Goal: Information Seeking & Learning: Learn about a topic

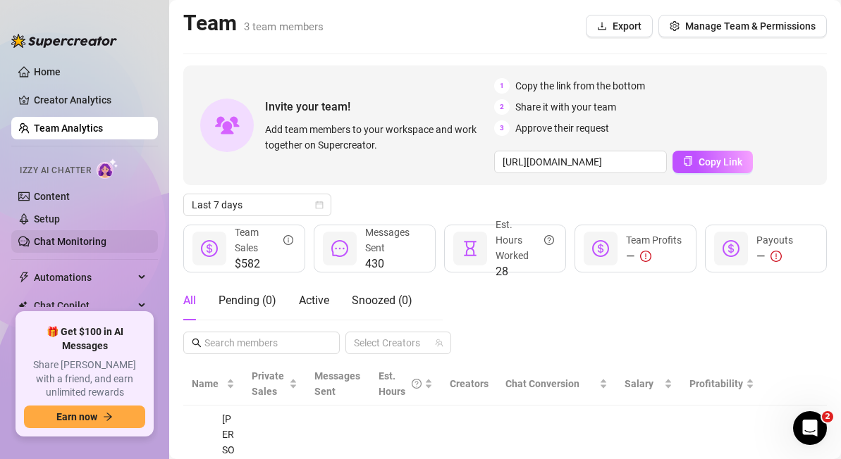
click at [70, 241] on link "Chat Monitoring" at bounding box center [70, 241] width 73 height 11
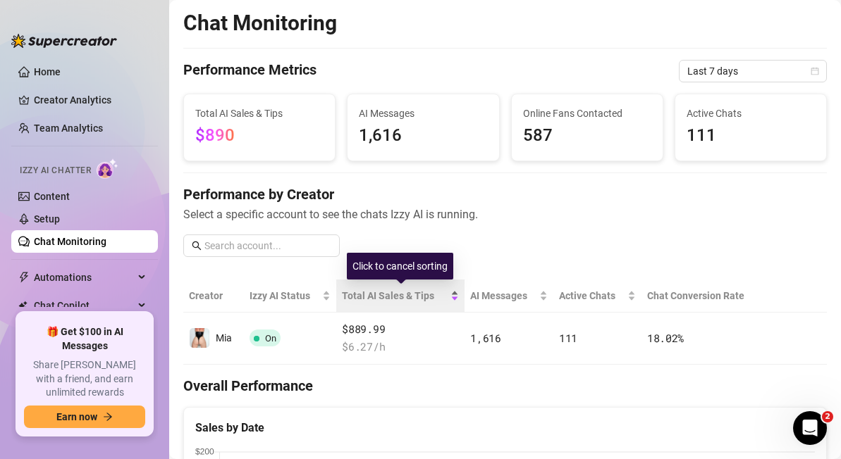
scroll to position [85, 0]
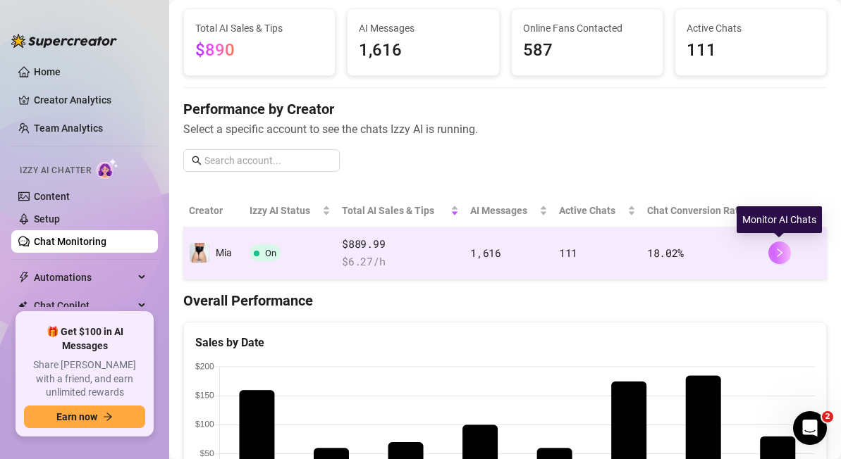
click at [777, 249] on icon "right" at bounding box center [779, 253] width 5 height 8
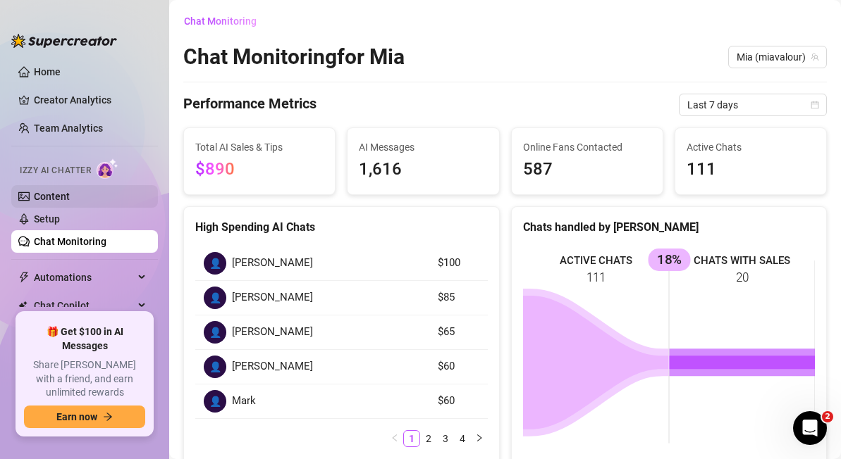
click at [57, 198] on link "Content" at bounding box center [52, 196] width 36 height 11
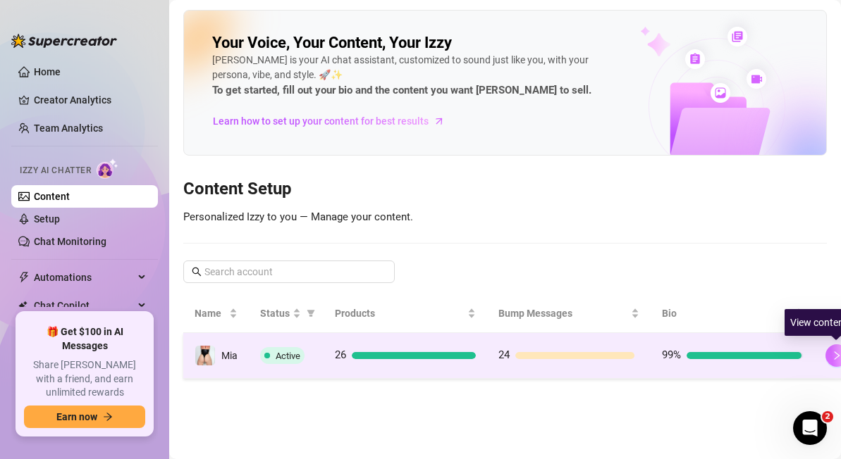
click at [834, 352] on icon "right" at bounding box center [836, 356] width 10 height 10
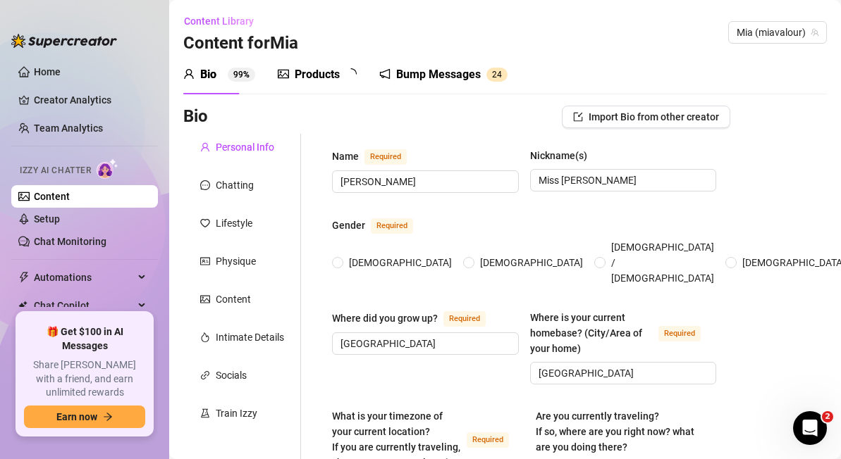
radio input "true"
type input "[DATE]"
click at [82, 240] on link "Chat Monitoring" at bounding box center [70, 241] width 73 height 11
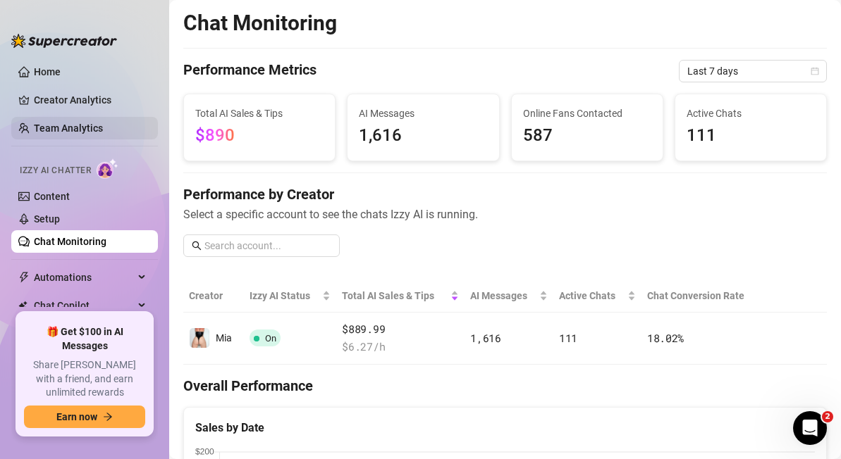
click at [76, 123] on link "Team Analytics" at bounding box center [68, 128] width 69 height 11
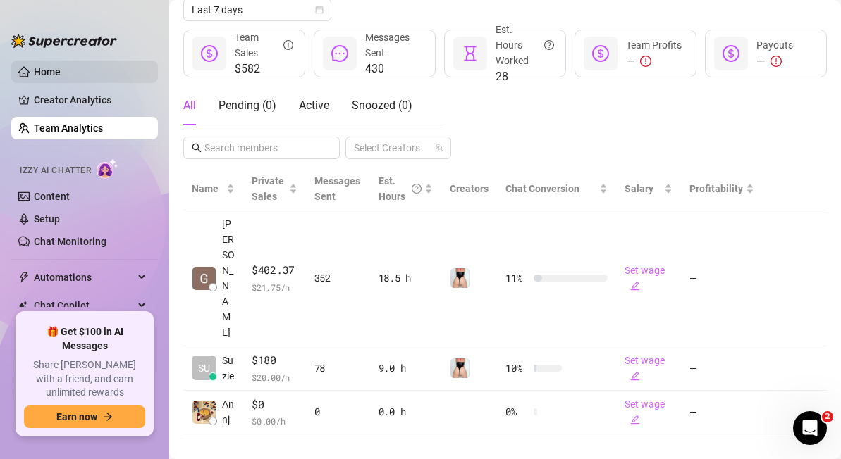
scroll to position [180, 0]
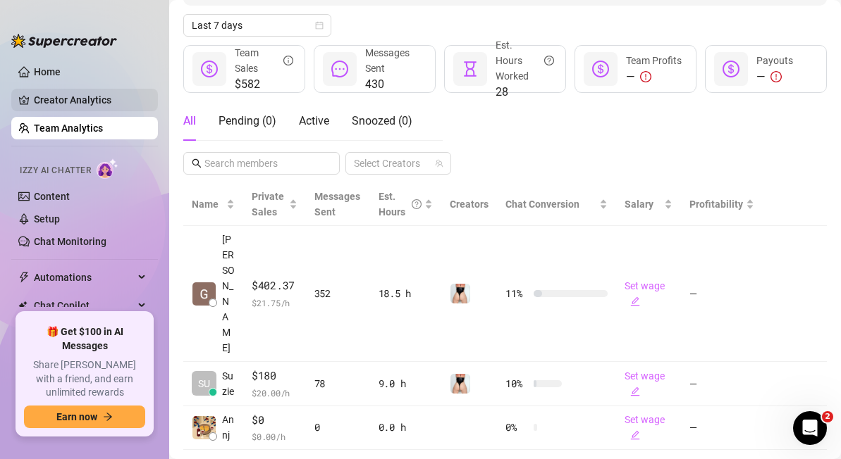
click at [76, 104] on link "Creator Analytics" at bounding box center [90, 100] width 113 height 23
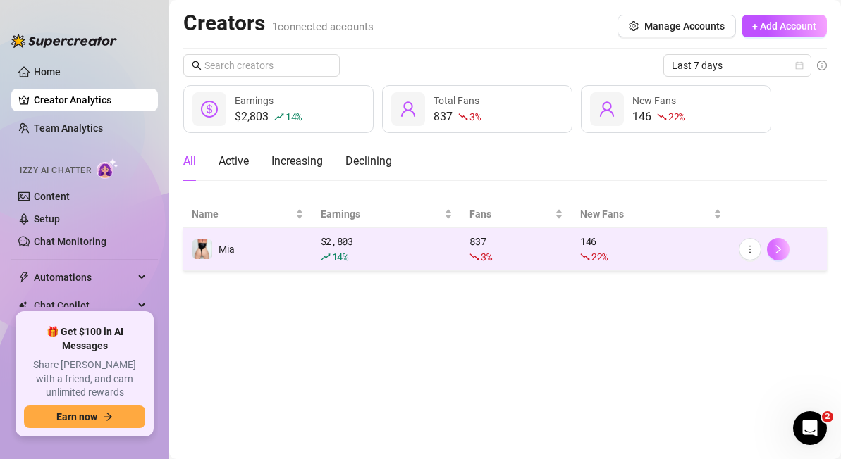
click at [779, 247] on icon "right" at bounding box center [778, 250] width 10 height 10
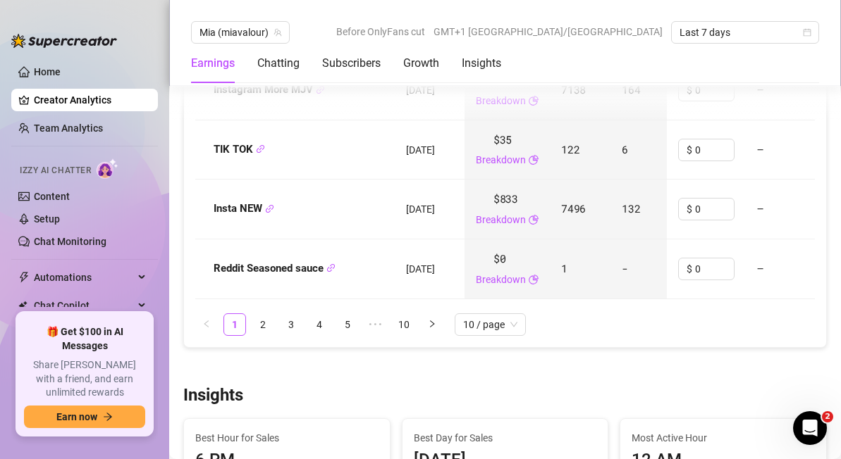
scroll to position [2072, 0]
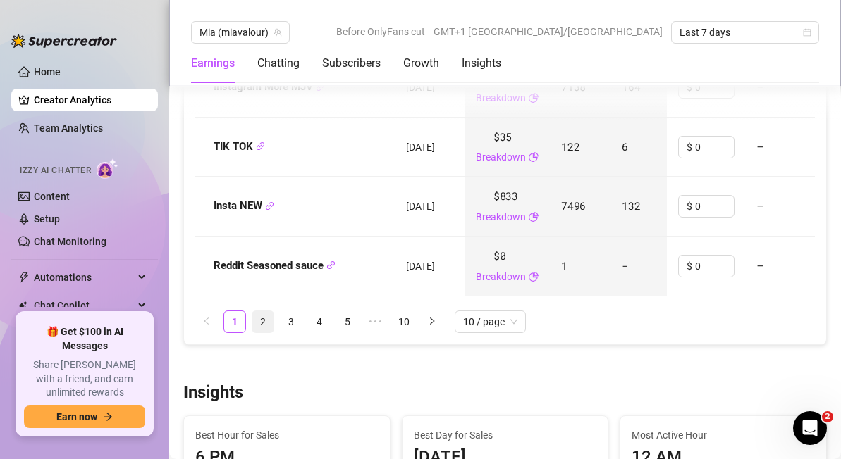
click at [260, 311] on link "2" at bounding box center [262, 321] width 21 height 21
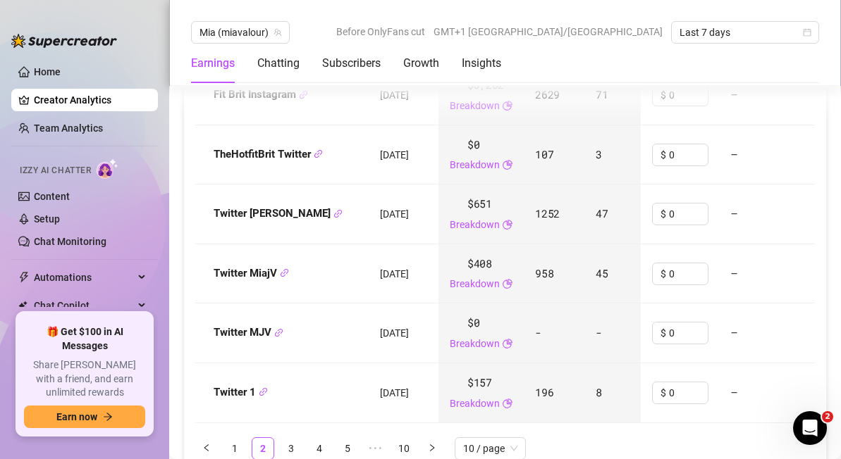
scroll to position [1946, 0]
click at [293, 437] on link "3" at bounding box center [290, 447] width 21 height 21
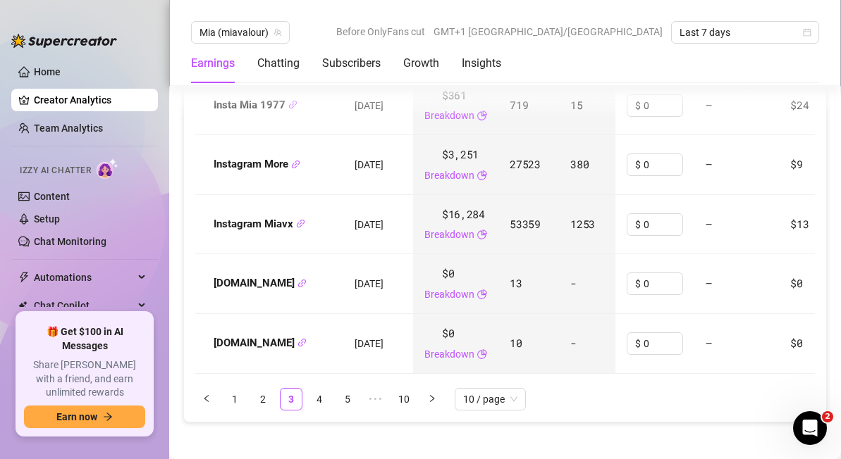
scroll to position [1995, 0]
click at [324, 388] on link "4" at bounding box center [319, 398] width 21 height 21
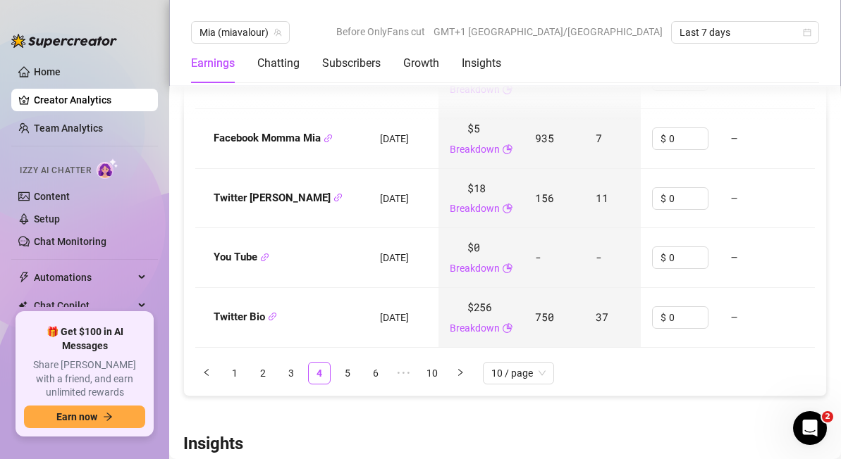
scroll to position [1999, 0]
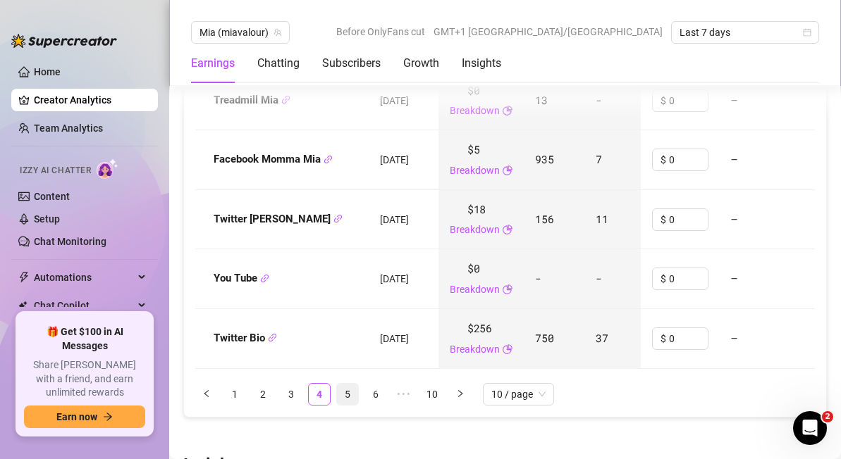
click at [347, 384] on link "5" at bounding box center [347, 394] width 21 height 21
